Goal: Task Accomplishment & Management: Manage account settings

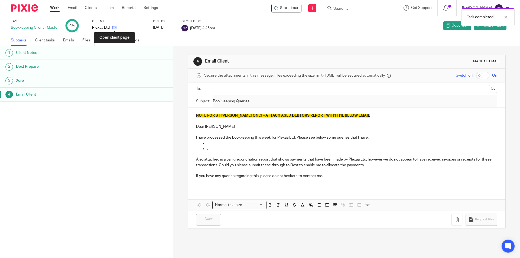
click at [114, 29] on icon at bounding box center [114, 27] width 4 height 4
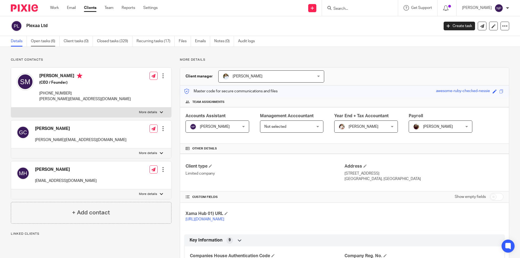
click at [50, 38] on link "Open tasks (6)" at bounding box center [45, 41] width 29 height 11
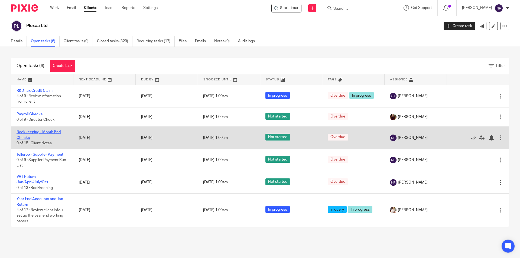
click at [54, 132] on link "Bookkeeping - Month End Checks" at bounding box center [39, 134] width 44 height 9
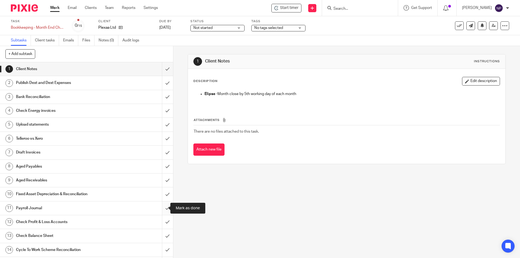
drag, startPoint x: 162, startPoint y: 208, endPoint x: 165, endPoint y: 198, distance: 10.3
click at [162, 208] on input "submit" at bounding box center [86, 209] width 173 height 14
click at [165, 197] on input "submit" at bounding box center [86, 195] width 173 height 14
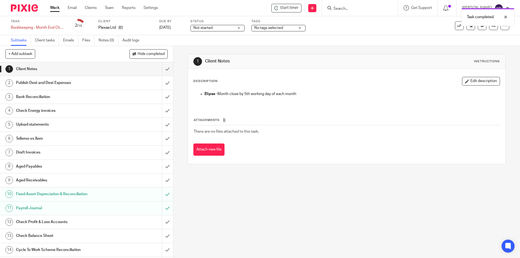
click at [222, 26] on span "Not started" at bounding box center [214, 28] width 41 height 6
click at [216, 47] on li "In progress" at bounding box center [218, 47] width 54 height 11
drag, startPoint x: 287, startPoint y: 23, endPoint x: 287, endPoint y: 26, distance: 3.3
click at [287, 24] on div "Task completed." at bounding box center [387, 15] width 255 height 21
click at [287, 29] on span "No tags selected" at bounding box center [275, 28] width 41 height 6
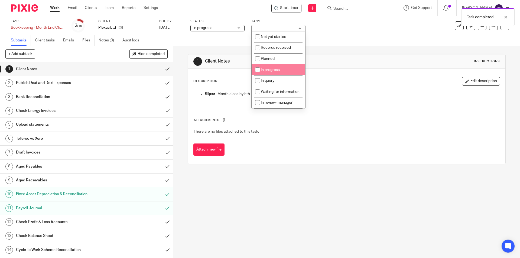
click at [275, 69] on span "In progress" at bounding box center [270, 70] width 19 height 4
checkbox input "true"
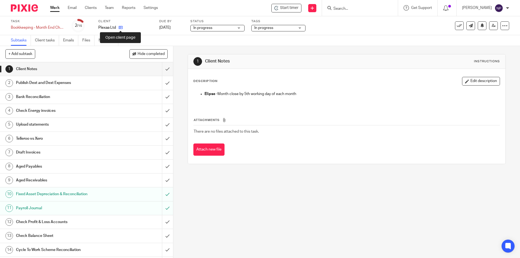
drag, startPoint x: 121, startPoint y: 27, endPoint x: 122, endPoint y: 9, distance: 18.2
click at [121, 27] on icon at bounding box center [121, 27] width 4 height 4
